Goal: Task Accomplishment & Management: Use online tool/utility

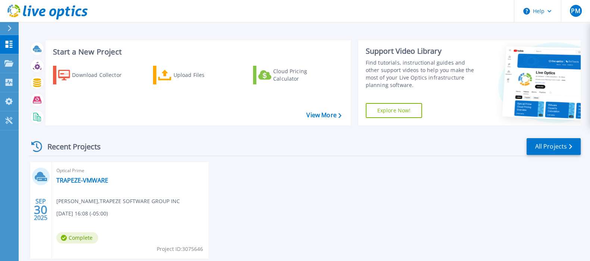
scroll to position [41, 0]
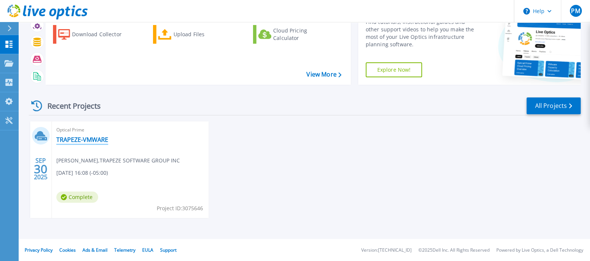
click at [82, 137] on link "TRAPEZE-VMWARE" at bounding box center [82, 139] width 52 height 7
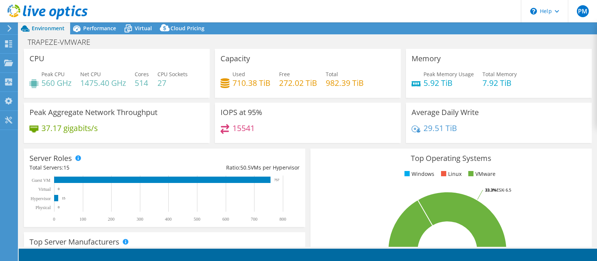
select select "USEast"
select select "USD"
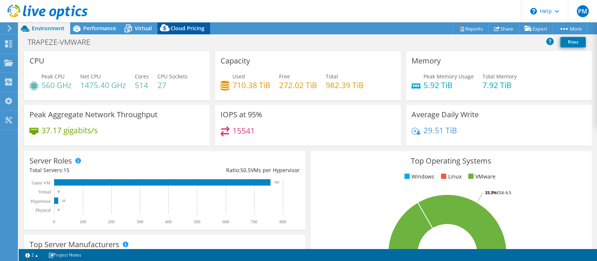
click at [190, 27] on span "Cloud Pricing" at bounding box center [188, 28] width 34 height 7
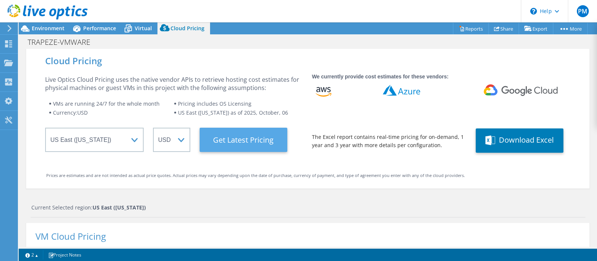
click at [233, 141] on Latest "Get Latest Pricing" at bounding box center [244, 140] width 88 height 24
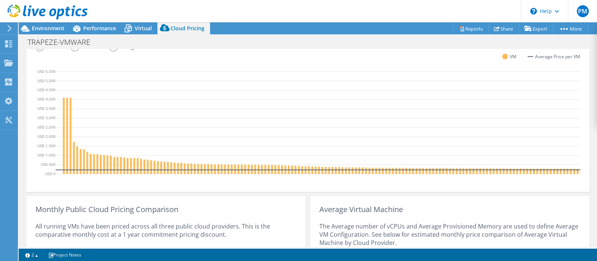
scroll to position [318, 0]
